Goal: Navigation & Orientation: Go to known website

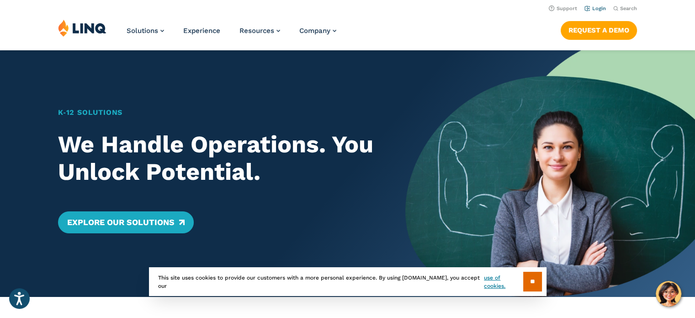
click at [593, 9] on link "Login" at bounding box center [595, 8] width 21 height 6
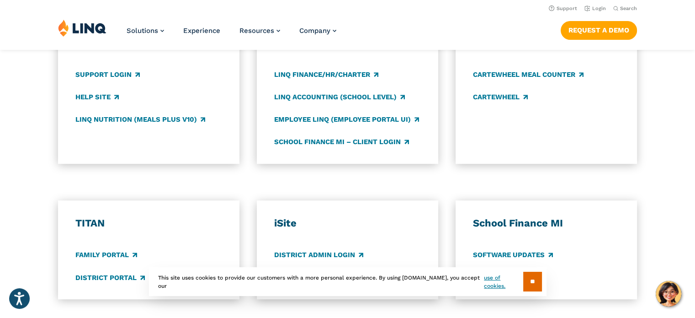
scroll to position [366, 0]
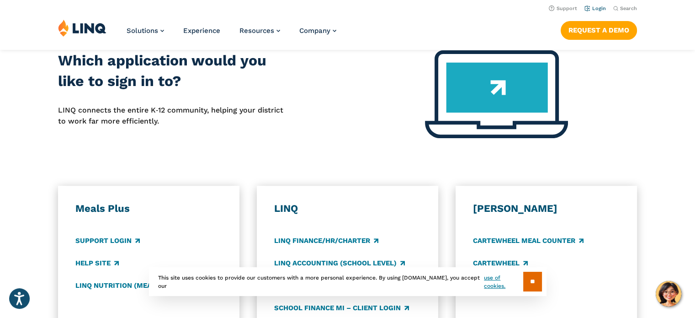
click at [599, 7] on link "Login" at bounding box center [595, 8] width 21 height 6
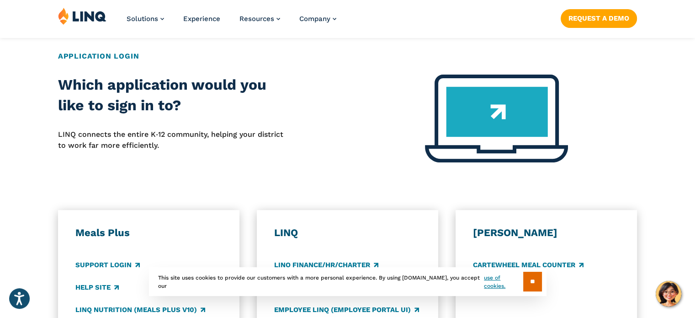
scroll to position [366, 0]
